Goal: Task Accomplishment & Management: Complete application form

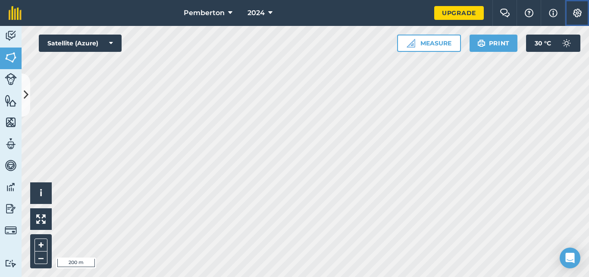
click at [573, 13] on img at bounding box center [578, 13] width 10 height 9
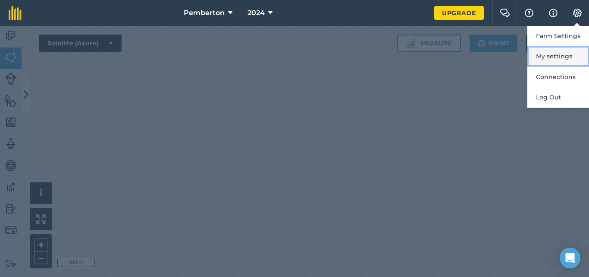
click at [552, 56] on button "My settings" at bounding box center [559, 56] width 62 height 20
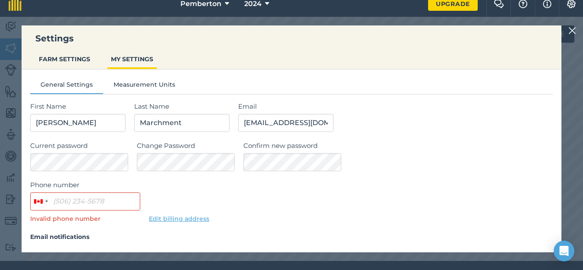
click at [5, 63] on div "Settings FARM SETTINGS MY SETTINGS General Settings Measurement Units First Nam…" at bounding box center [291, 139] width 583 height 244
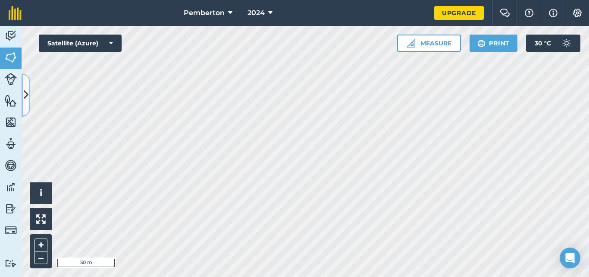
click at [26, 92] on icon at bounding box center [26, 94] width 5 height 15
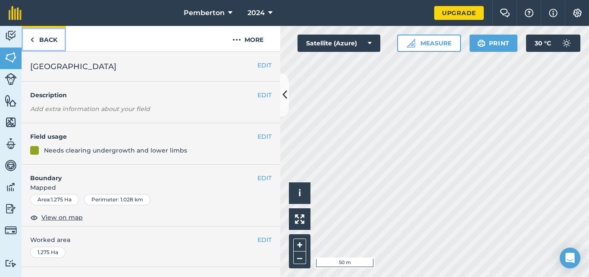
click at [54, 44] on link "Back" at bounding box center [44, 38] width 44 height 25
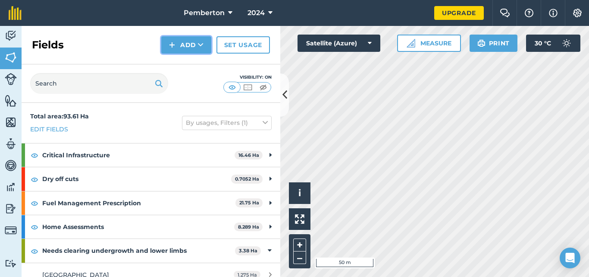
click at [177, 47] on button "Add" at bounding box center [186, 44] width 50 height 17
click at [177, 63] on link "Draw" at bounding box center [186, 64] width 47 height 19
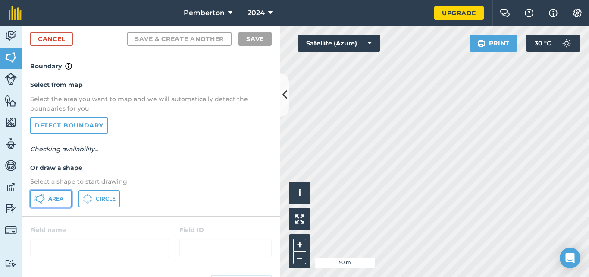
click at [53, 205] on button "Area" at bounding box center [50, 198] width 41 height 17
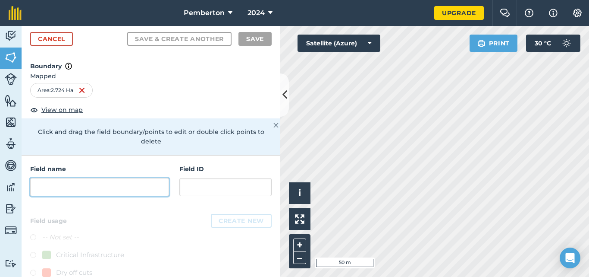
click at [71, 183] on input "text" at bounding box center [99, 187] width 139 height 18
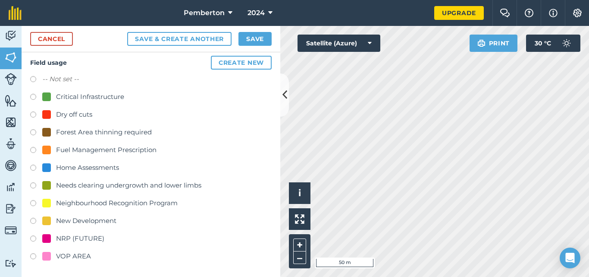
scroll to position [159, 0]
type input "Elevate Sunstone"
click at [32, 235] on label at bounding box center [36, 238] width 12 height 9
radio input "true"
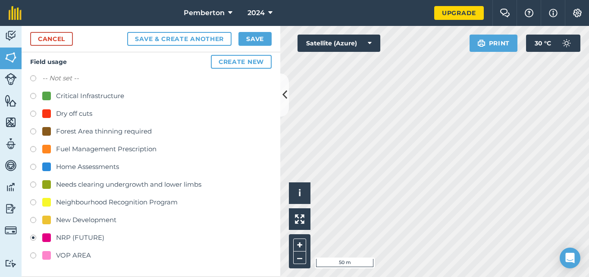
click at [259, 32] on div "Cancel Save & Create Another Save" at bounding box center [151, 39] width 259 height 26
click at [257, 39] on button "Save" at bounding box center [255, 39] width 33 height 14
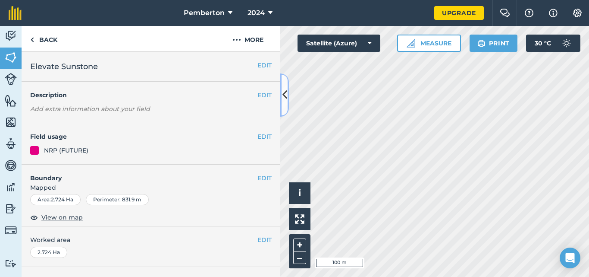
click at [281, 102] on button at bounding box center [285, 94] width 9 height 43
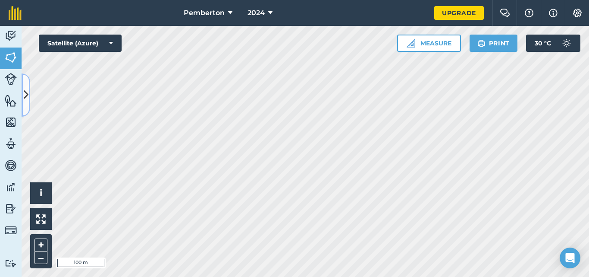
click at [23, 90] on button at bounding box center [26, 94] width 9 height 43
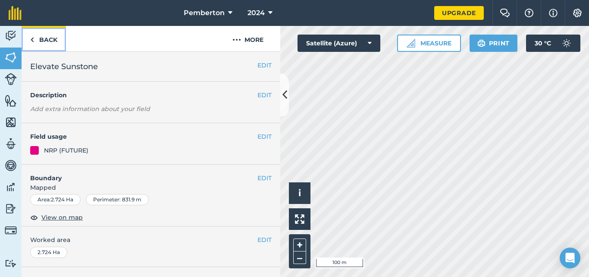
click at [41, 42] on link "Back" at bounding box center [44, 38] width 44 height 25
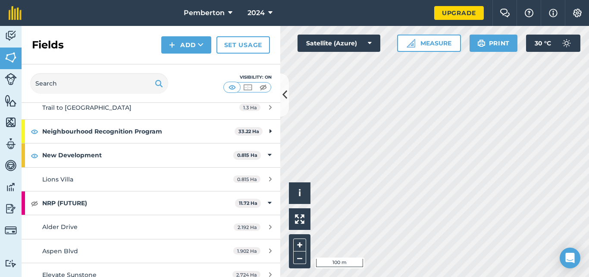
scroll to position [216, 0]
click at [37, 204] on img at bounding box center [35, 202] width 8 height 10
click at [309, 217] on div "Click to start drawing i © 2025 TomTom, Microsoft 1000 m + – Satellite (Azure) …" at bounding box center [435, 151] width 309 height 251
click at [190, 40] on button "Add" at bounding box center [186, 44] width 50 height 17
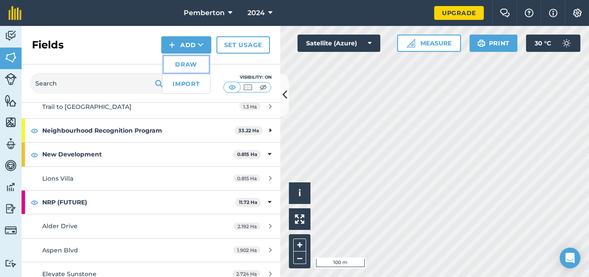
click at [176, 69] on link "Draw" at bounding box center [186, 64] width 47 height 19
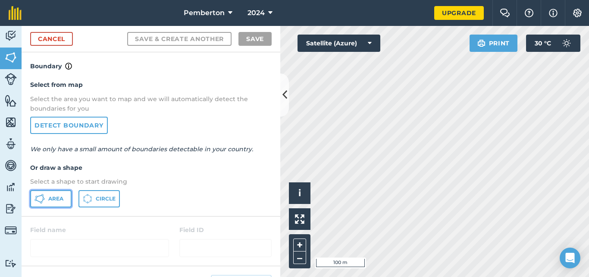
click at [41, 201] on icon at bounding box center [41, 202] width 2 height 2
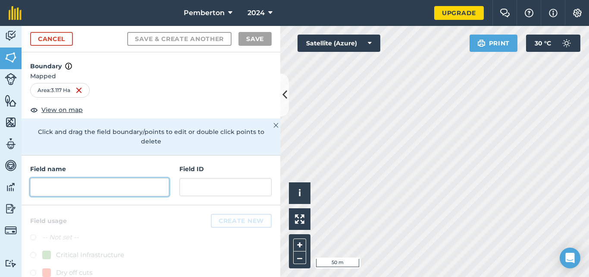
click at [99, 183] on input "text" at bounding box center [99, 187] width 139 height 18
click at [91, 189] on input "text" at bounding box center [99, 187] width 139 height 18
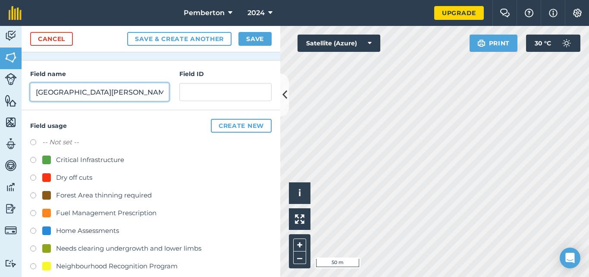
scroll to position [159, 0]
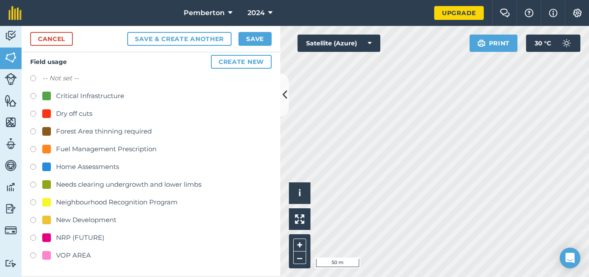
type input "[GEOGRAPHIC_DATA][PERSON_NAME]"
click at [32, 238] on label at bounding box center [36, 238] width 12 height 9
radio input "true"
click at [257, 36] on button "Save" at bounding box center [255, 39] width 33 height 14
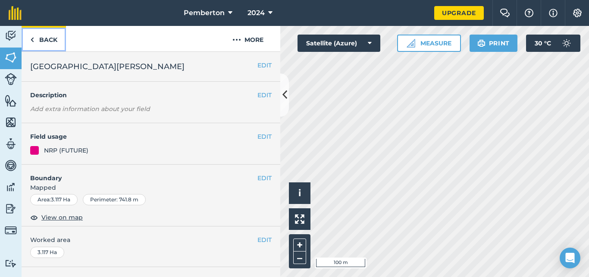
click at [51, 36] on link "Back" at bounding box center [44, 38] width 44 height 25
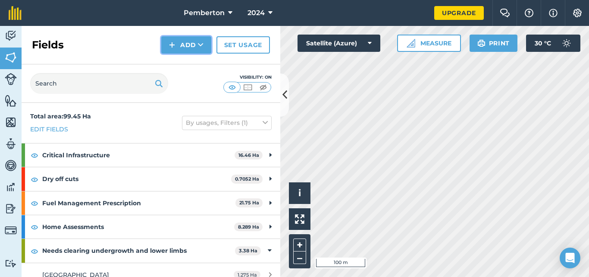
click at [193, 44] on button "Add" at bounding box center [186, 44] width 50 height 17
click at [181, 66] on link "Draw" at bounding box center [186, 64] width 47 height 19
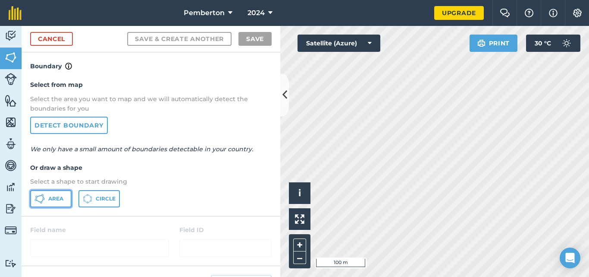
click at [48, 200] on span "Area" at bounding box center [55, 198] width 15 height 7
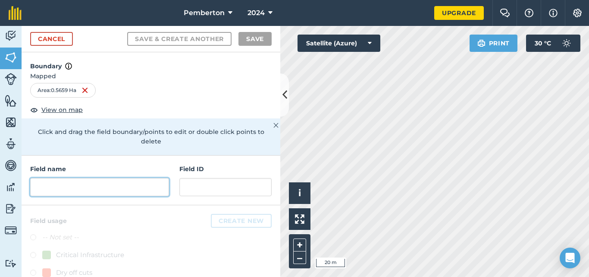
click at [139, 190] on input "text" at bounding box center [99, 187] width 139 height 18
paste input "Orion"
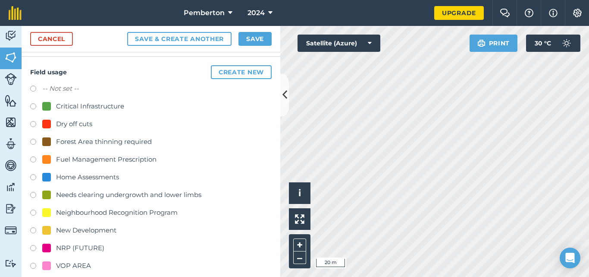
scroll to position [159, 0]
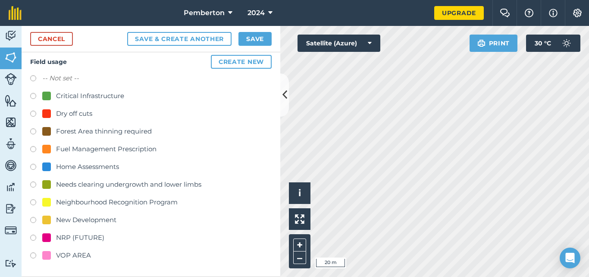
type input "Orion"
click at [33, 201] on label at bounding box center [36, 203] width 12 height 9
radio input "true"
click at [110, 202] on div "Neighbourhood Recognition Program" at bounding box center [117, 202] width 122 height 10
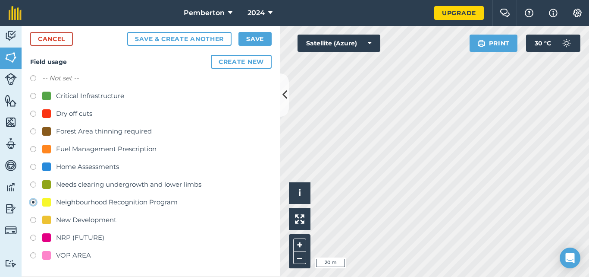
click at [255, 39] on button "Save" at bounding box center [255, 39] width 33 height 14
